Goal: Task Accomplishment & Management: Use online tool/utility

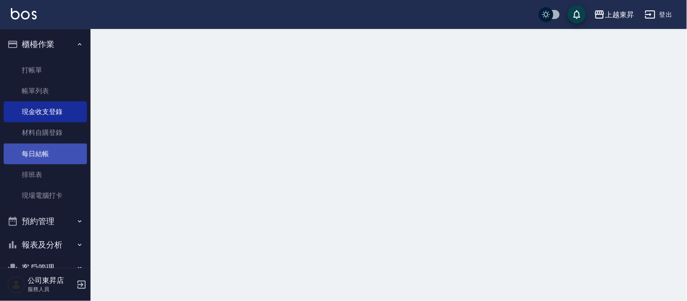
click at [15, 159] on link "每日結帳" at bounding box center [45, 154] width 83 height 21
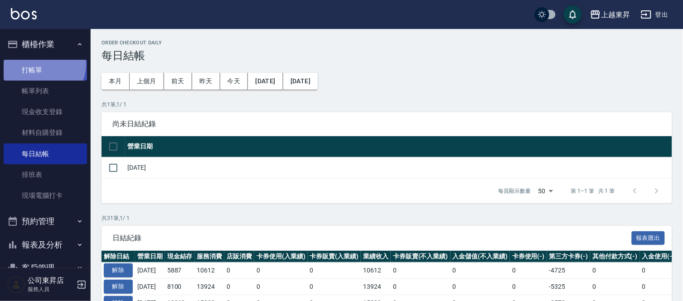
drag, startPoint x: 33, startPoint y: 198, endPoint x: 38, endPoint y: 63, distance: 135.1
click at [38, 63] on link "打帳單" at bounding box center [45, 70] width 83 height 21
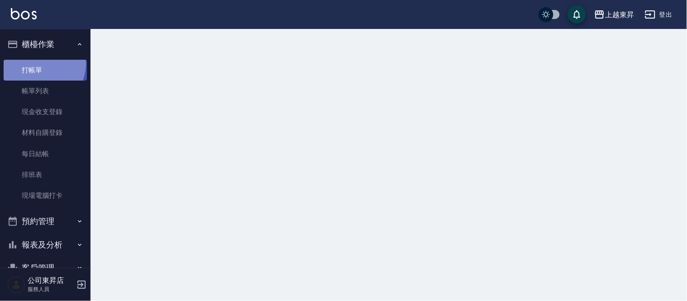
click at [38, 63] on link "打帳單" at bounding box center [45, 70] width 83 height 21
click at [37, 63] on link "打帳單" at bounding box center [45, 70] width 83 height 21
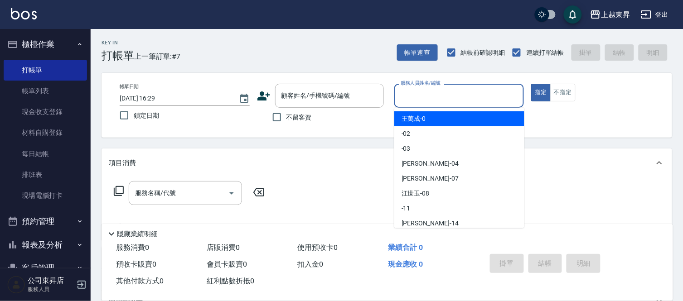
click at [446, 93] on input "服務人員姓名/編號" at bounding box center [459, 96] width 122 height 16
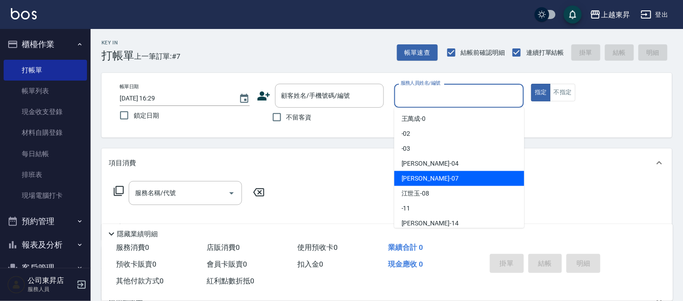
click at [431, 179] on div "[PERSON_NAME] -07" at bounding box center [459, 178] width 130 height 15
type input "[PERSON_NAME]-07"
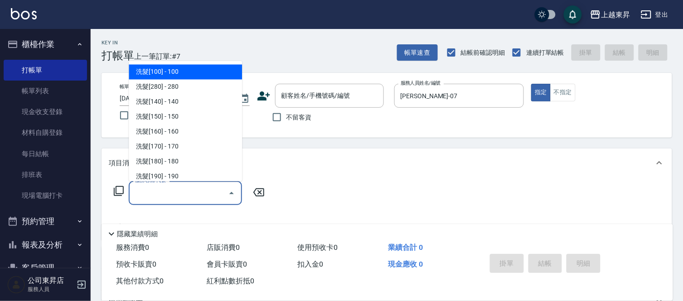
click at [169, 191] on input "服務名稱/代號" at bounding box center [179, 193] width 92 height 16
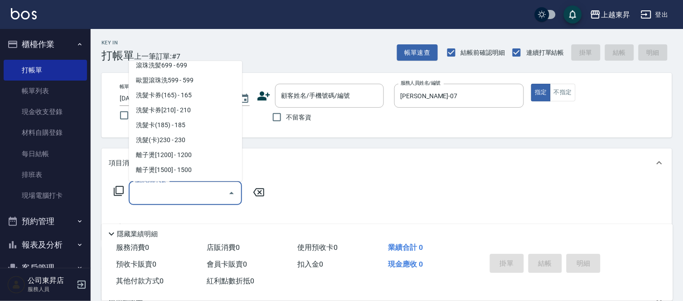
scroll to position [151, 0]
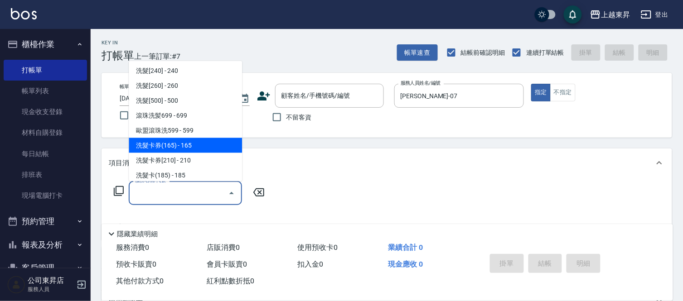
click at [196, 144] on span "洗髮卡券(165) - 165" at bounding box center [185, 145] width 113 height 15
type input "洗髮卡券(165)(220)"
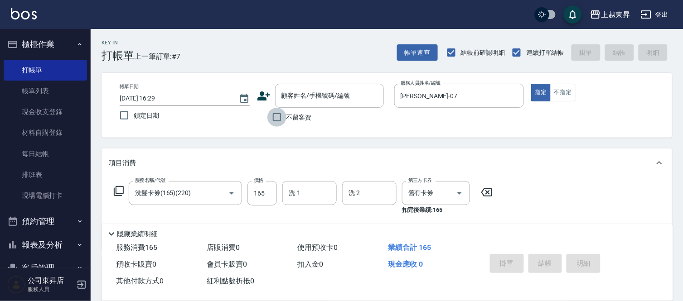
click at [273, 118] on input "不留客資" at bounding box center [276, 117] width 19 height 19
checkbox input "true"
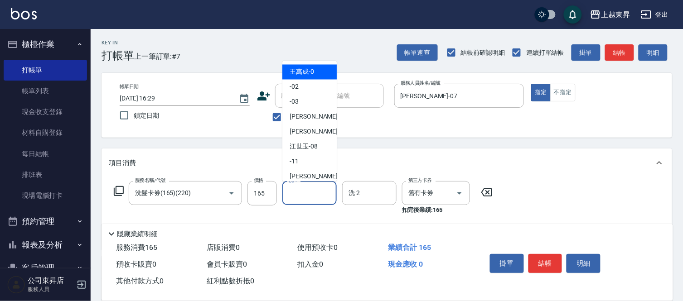
click at [306, 192] on input "洗-1" at bounding box center [309, 193] width 46 height 16
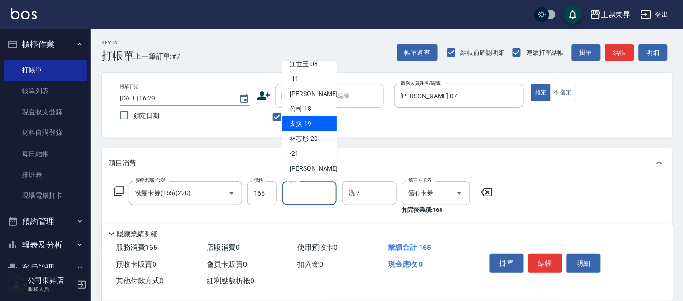
scroll to position [101, 0]
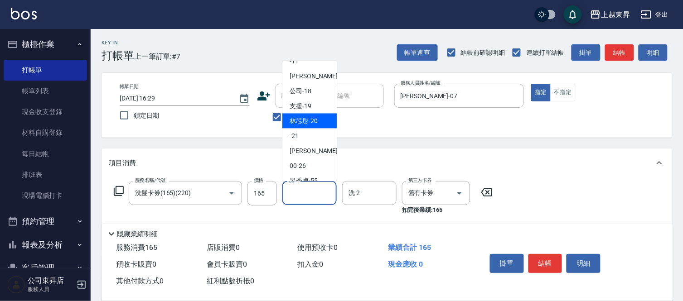
click at [322, 115] on div "林芯彤 -20" at bounding box center [309, 121] width 54 height 15
type input "林芯彤-20"
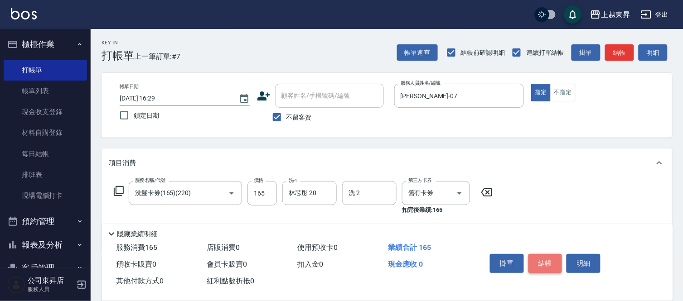
click at [547, 260] on button "結帳" at bounding box center [545, 263] width 34 height 19
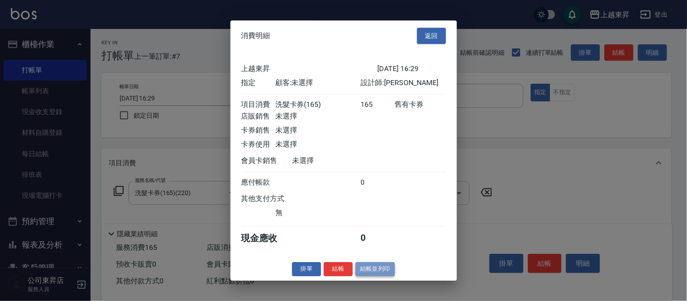
click at [377, 272] on button "結帳並列印" at bounding box center [375, 269] width 39 height 14
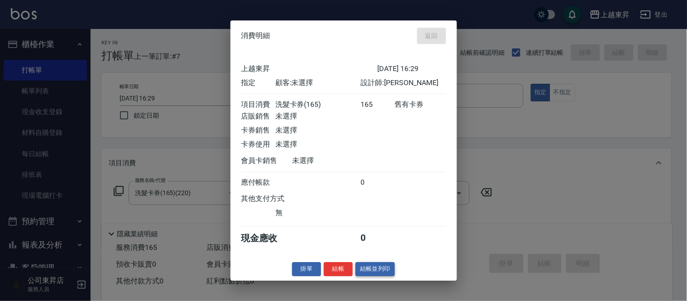
type input "[DATE] 16:30"
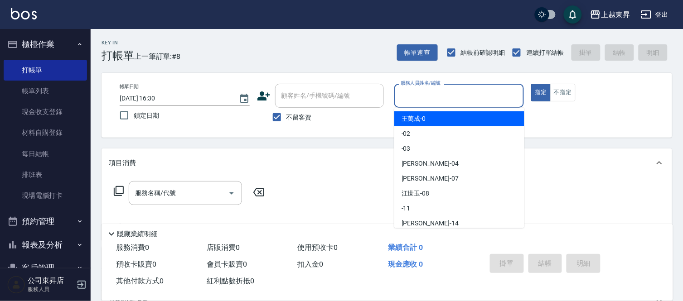
click at [435, 94] on input "服務人員姓名/編號" at bounding box center [459, 96] width 122 height 16
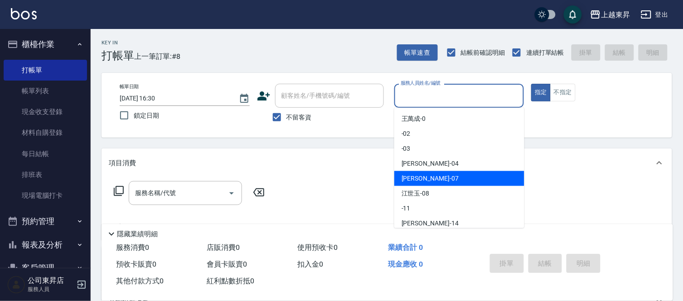
click at [422, 178] on span "[PERSON_NAME] -07" at bounding box center [430, 179] width 57 height 10
type input "[PERSON_NAME]-07"
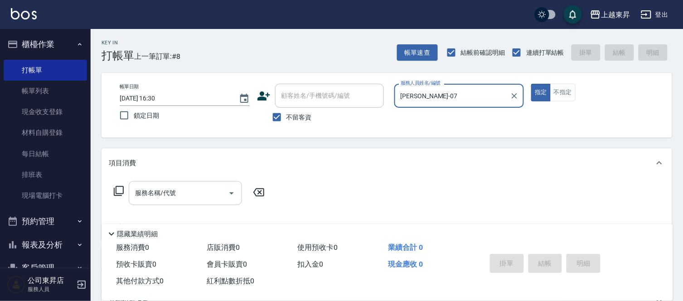
click at [194, 193] on input "服務名稱/代號" at bounding box center [179, 193] width 92 height 16
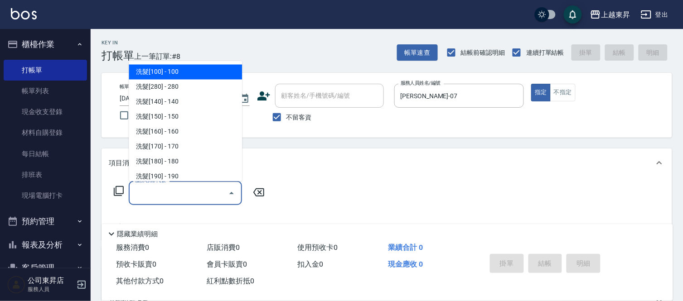
click at [192, 67] on span "洗髮[100] - 100" at bounding box center [185, 72] width 113 height 15
type input "洗髮[100](201)"
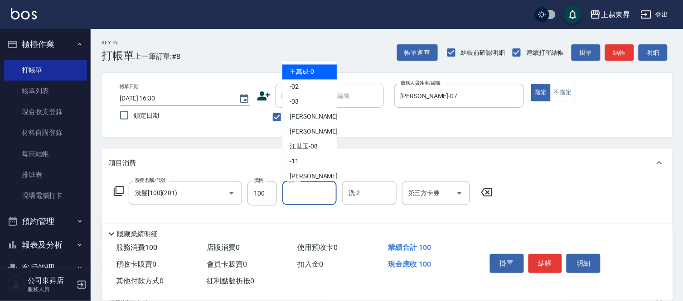
drag, startPoint x: 309, startPoint y: 197, endPoint x: 308, endPoint y: 193, distance: 4.6
click at [309, 197] on input "洗-1" at bounding box center [309, 193] width 46 height 16
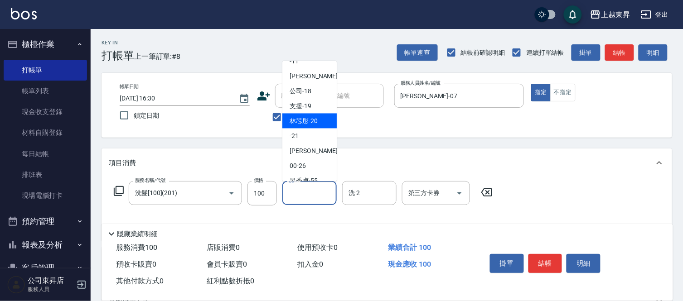
click at [312, 118] on span "林芯彤 -20" at bounding box center [304, 121] width 28 height 10
type input "林芯彤-20"
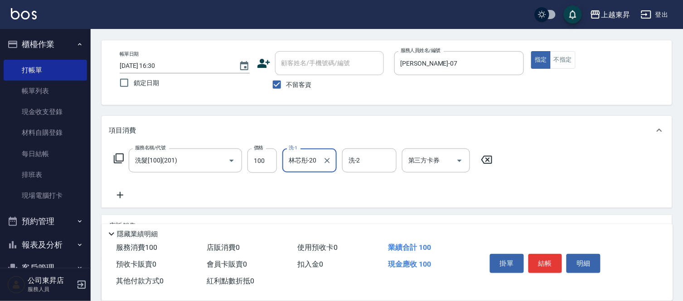
scroll to position [50, 0]
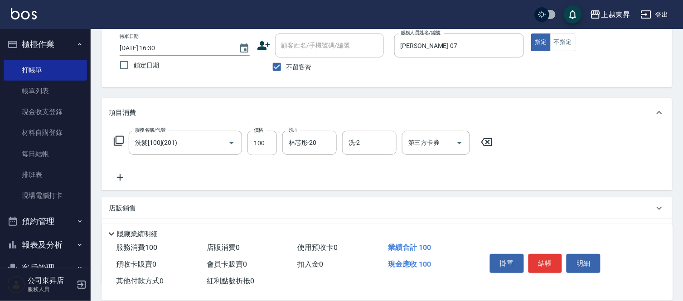
click at [119, 179] on icon at bounding box center [120, 177] width 23 height 11
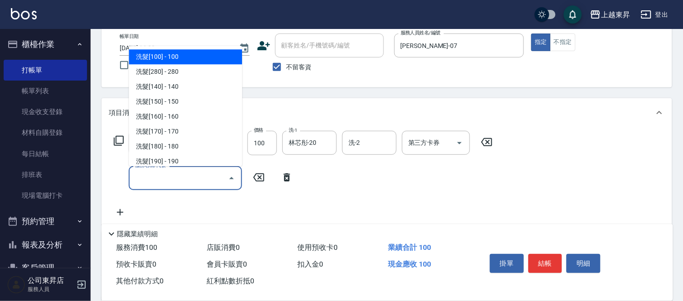
click at [152, 179] on input "服務名稱/代號" at bounding box center [179, 178] width 92 height 16
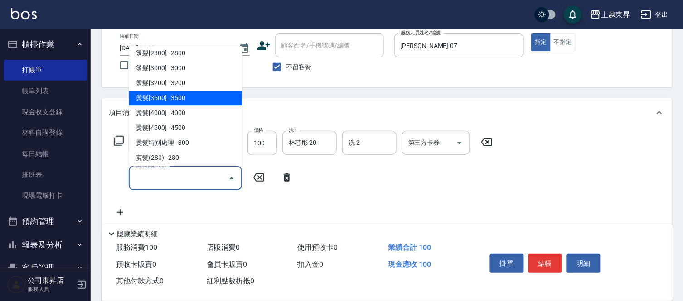
scroll to position [604, 0]
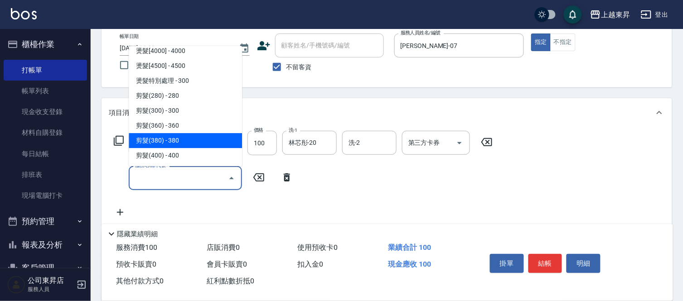
click at [176, 139] on span "剪髮(380) - 380" at bounding box center [185, 140] width 113 height 15
type input "剪髮(380)(404)"
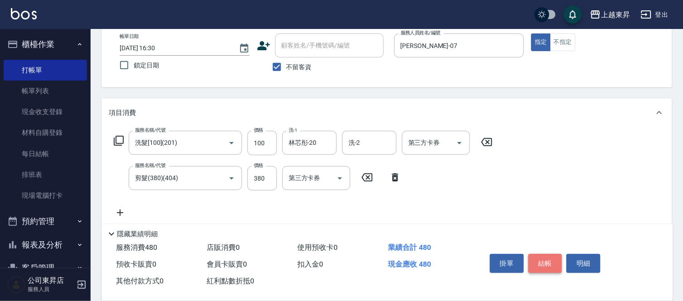
click at [545, 261] on button "結帳" at bounding box center [545, 263] width 34 height 19
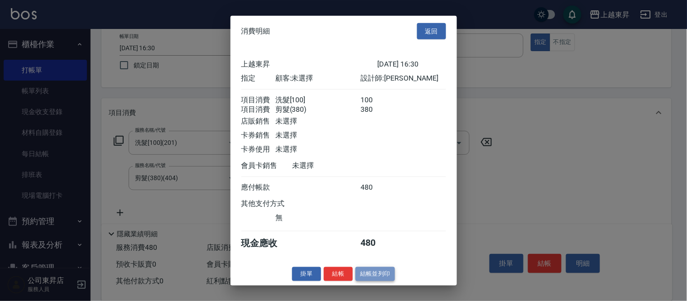
click at [363, 281] on button "結帳並列印" at bounding box center [375, 274] width 39 height 14
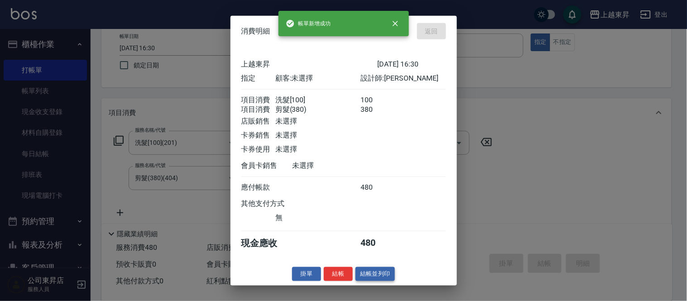
type input "[DATE] 16:31"
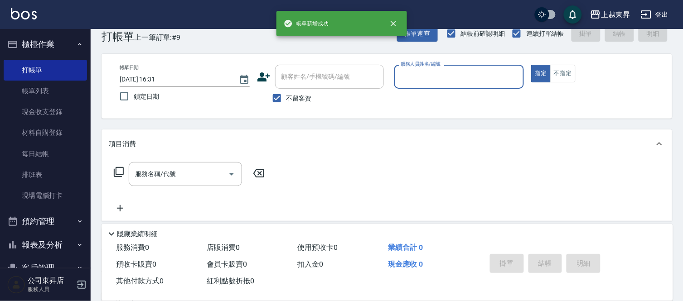
scroll to position [0, 0]
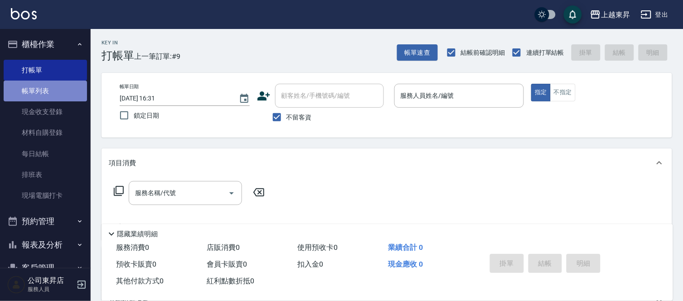
click at [48, 88] on link "帳單列表" at bounding box center [45, 91] width 83 height 21
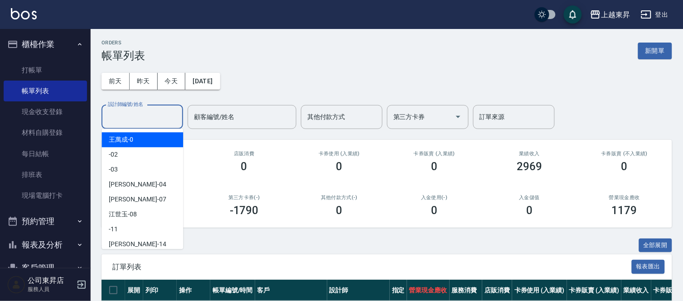
click at [121, 114] on input "設計師編號/姓名" at bounding box center [142, 117] width 73 height 16
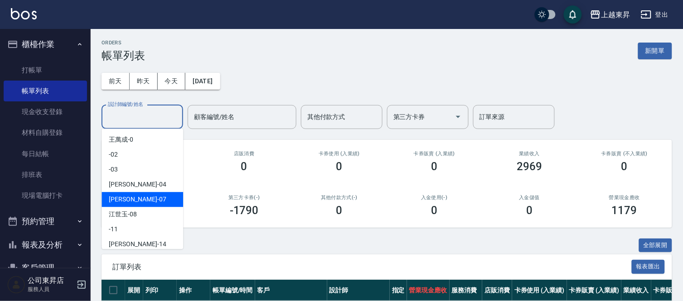
click at [127, 196] on span "[PERSON_NAME] -07" at bounding box center [137, 200] width 57 height 10
type input "[PERSON_NAME]-07"
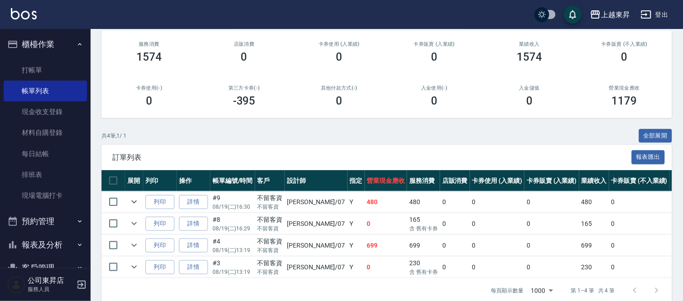
scroll to position [130, 0]
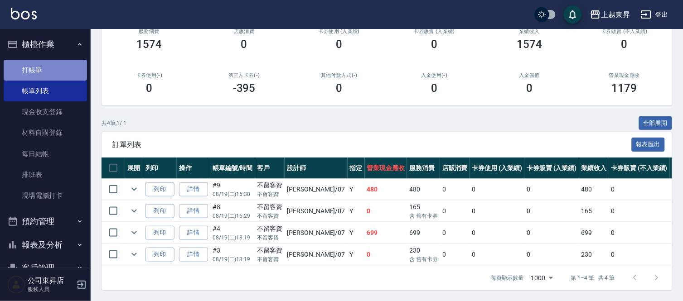
click at [50, 68] on link "打帳單" at bounding box center [45, 70] width 83 height 21
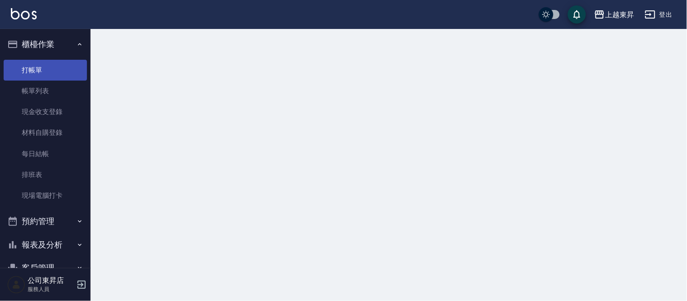
click at [50, 68] on link "打帳單" at bounding box center [45, 70] width 83 height 21
